Goal: Find specific page/section: Find specific page/section

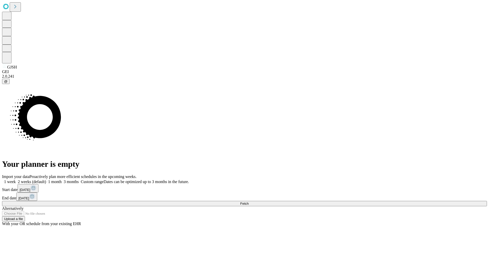
click at [249, 202] on span "Fetch" at bounding box center [244, 204] width 8 height 4
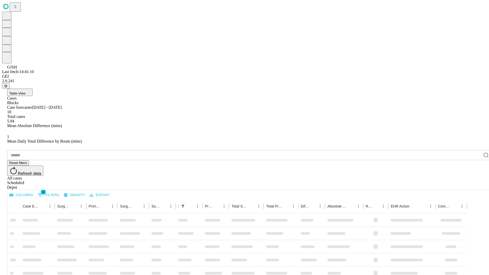
click at [476, 185] on div "Depot" at bounding box center [249, 187] width 485 height 5
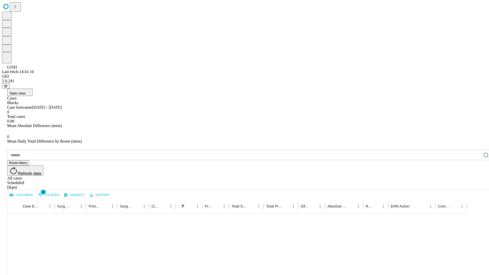
click at [434, 176] on div "All cases" at bounding box center [249, 178] width 485 height 5
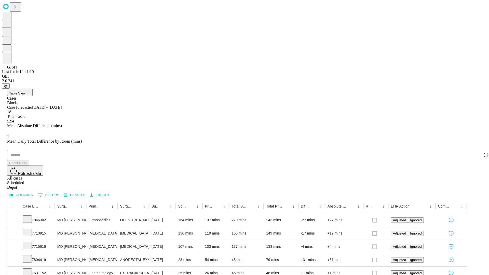
type input "*******"
